Goal: Information Seeking & Learning: Learn about a topic

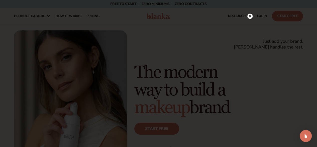
click at [251, 17] on circle at bounding box center [249, 16] width 5 height 5
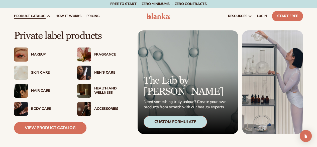
click at [42, 53] on div "Makeup" at bounding box center [49, 54] width 36 height 4
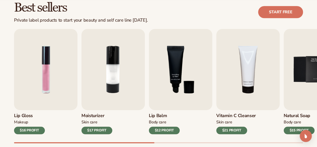
scroll to position [175, 0]
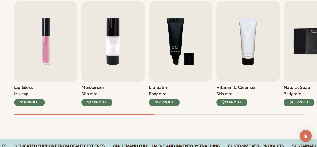
click at [98, 102] on div "$17 PROFIT" at bounding box center [96, 102] width 31 height 8
click at [94, 88] on h3 "Moisturizer" at bounding box center [96, 88] width 31 height 6
click at [105, 59] on img "2 / 9" at bounding box center [112, 41] width 63 height 81
click at [114, 48] on img "2 / 9" at bounding box center [112, 41] width 63 height 81
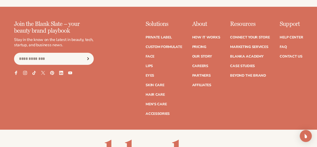
scroll to position [863, 0]
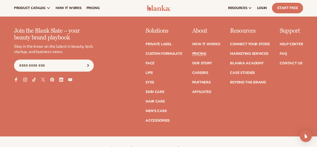
click at [192, 53] on link "Pricing" at bounding box center [199, 54] width 14 height 4
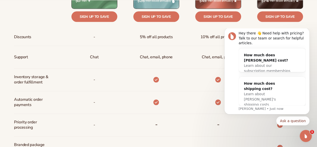
scroll to position [251, 0]
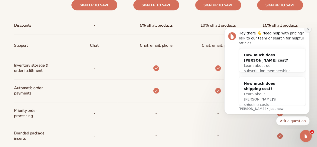
click at [309, 32] on button "Dismiss notification" at bounding box center [308, 29] width 7 height 7
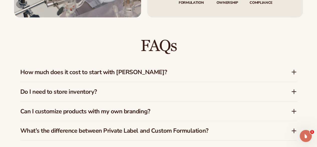
scroll to position [702, 0]
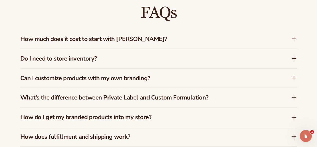
click at [294, 39] on icon at bounding box center [294, 39] width 0 height 4
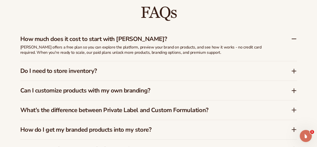
click at [294, 39] on icon at bounding box center [294, 39] width 6 height 6
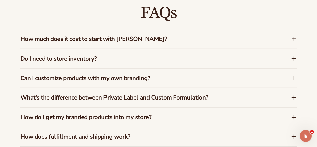
click at [294, 39] on icon at bounding box center [294, 39] width 0 height 4
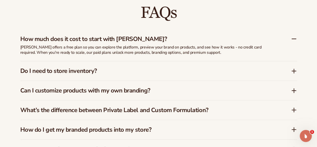
click at [294, 39] on icon at bounding box center [294, 39] width 6 height 6
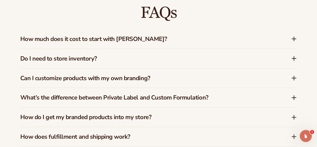
click at [293, 57] on icon at bounding box center [294, 58] width 6 height 6
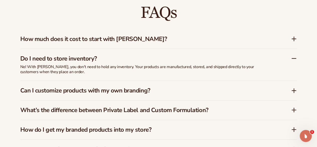
click at [293, 57] on icon at bounding box center [294, 58] width 6 height 6
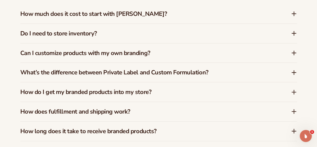
scroll to position [752, 0]
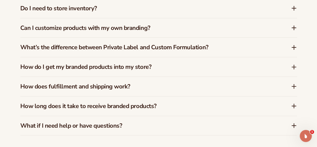
click at [294, 28] on icon at bounding box center [294, 28] width 4 height 0
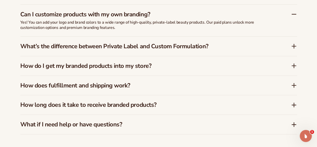
scroll to position [777, 0]
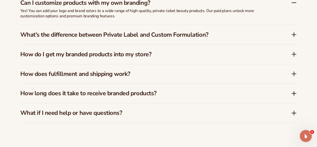
click at [295, 93] on icon at bounding box center [294, 93] width 6 height 6
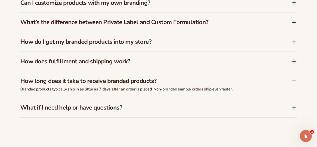
click at [295, 93] on div "How long does it take to receive branded products? Branded products typically s…" at bounding box center [158, 84] width 277 height 27
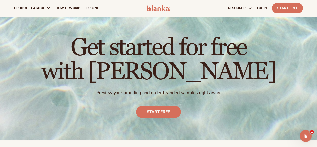
scroll to position [0, 0]
